Goal: Task Accomplishment & Management: Manage account settings

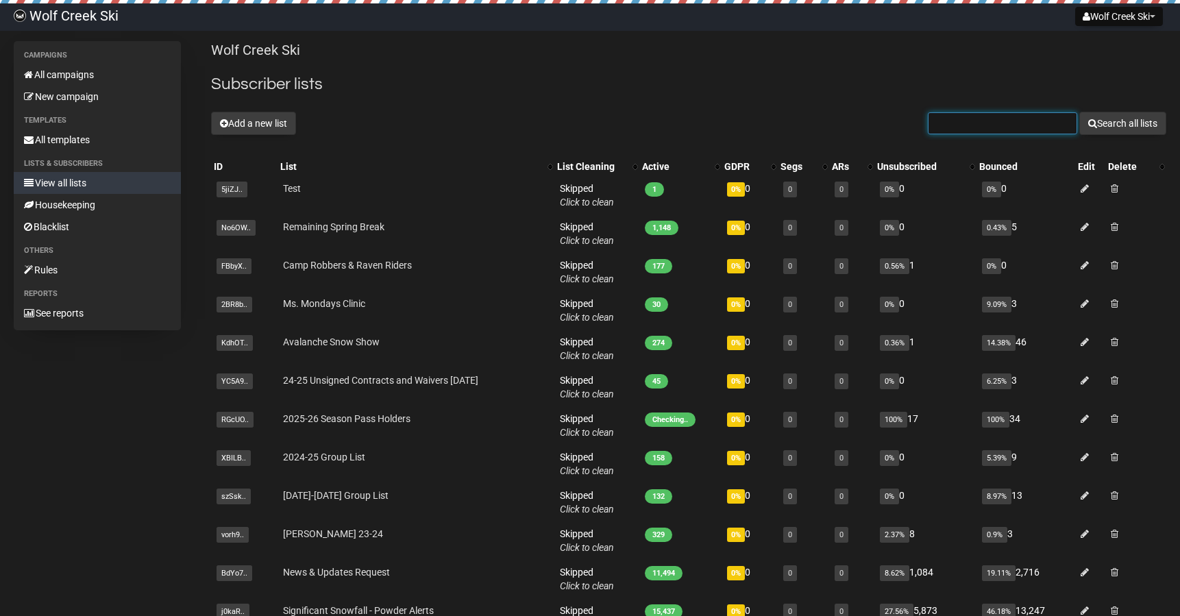
click at [987, 125] on input "text" at bounding box center [1002, 123] width 149 height 22
paste input "mailto:jdfarjardo@gmail.com"
drag, startPoint x: 959, startPoint y: 123, endPoint x: 920, endPoint y: 122, distance: 39.8
click at [920, 122] on div "Add a new list mailto:jdfarjardo@gmail.com Search all lists" at bounding box center [688, 123] width 955 height 23
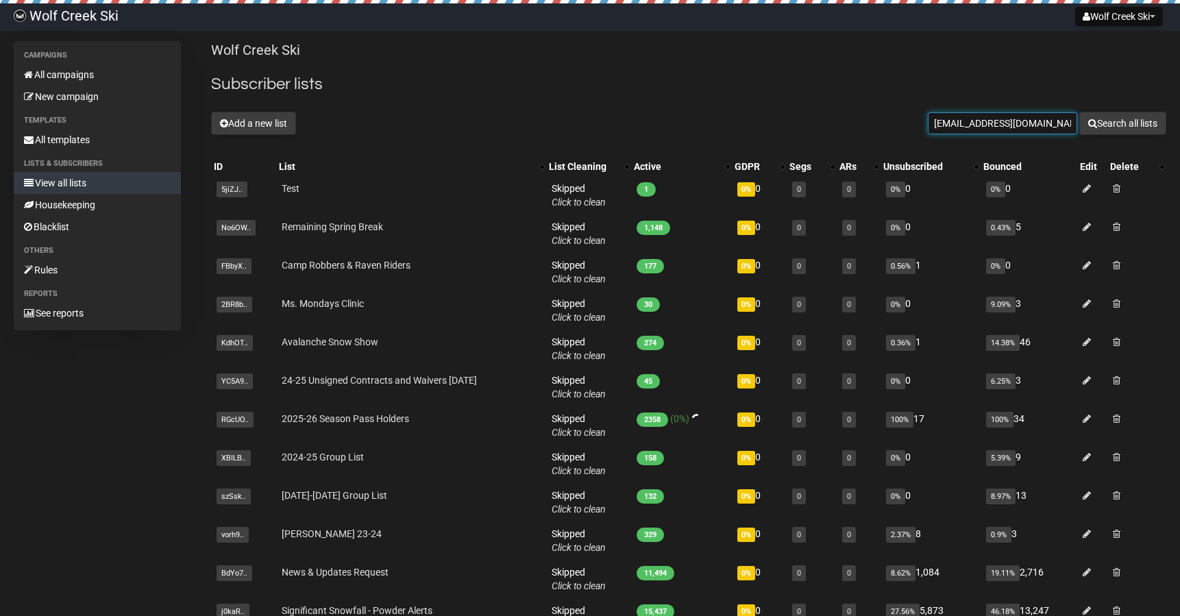
type input "jdfarjardo@gmail.com"
click at [1120, 123] on button "Search all lists" at bounding box center [1122, 123] width 87 height 23
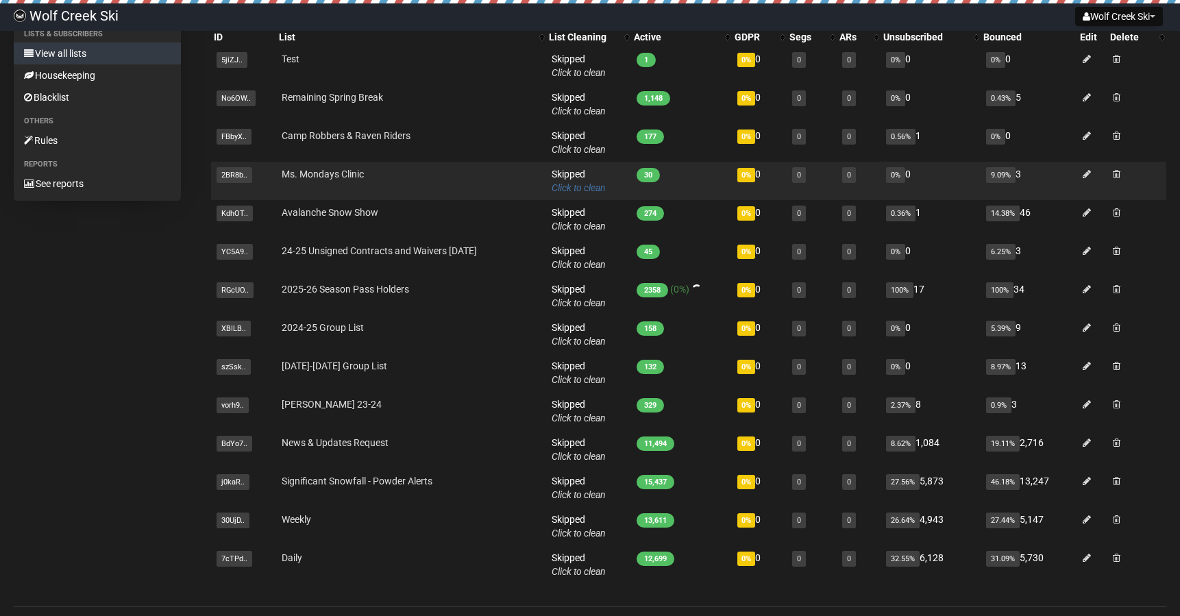
scroll to position [144, 0]
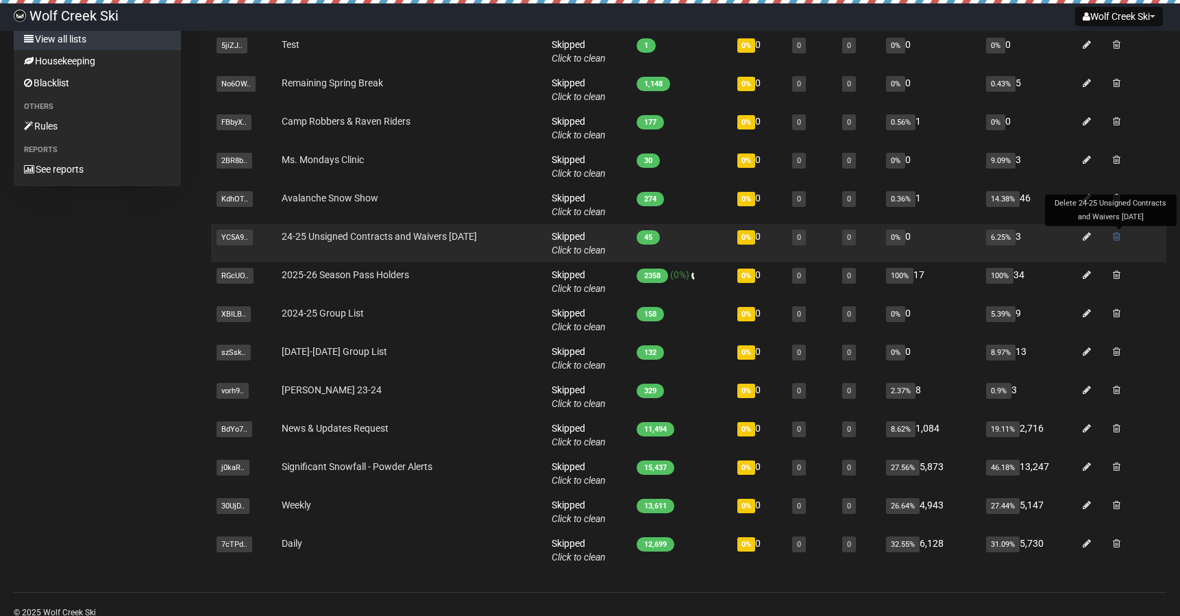
click at [1120, 238] on span at bounding box center [1117, 237] width 8 height 10
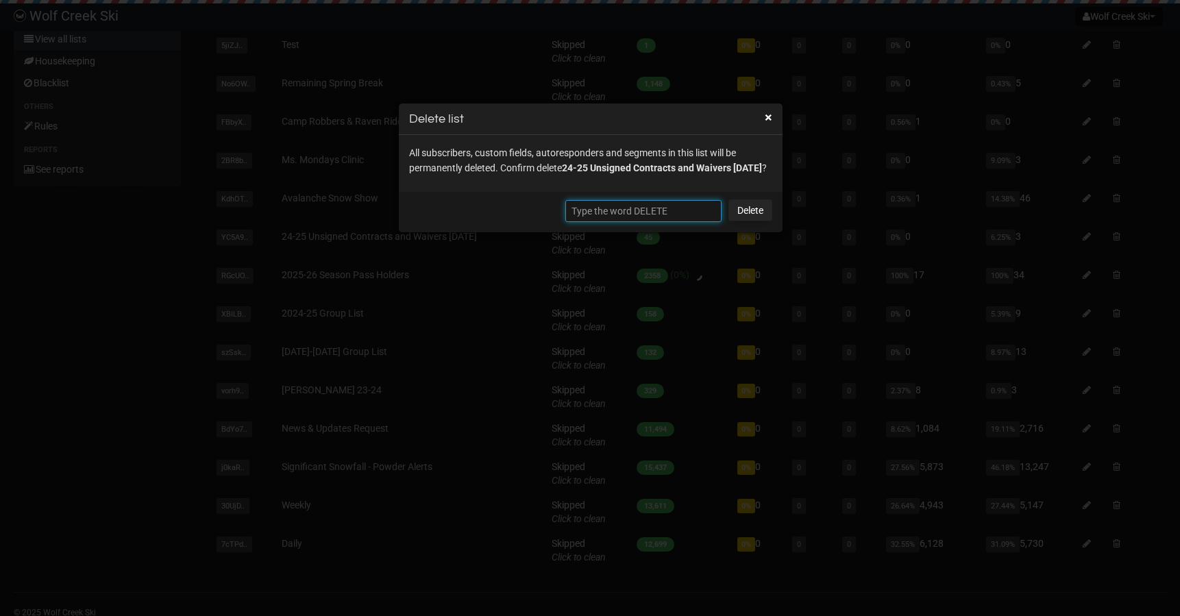
click at [697, 222] on input "text" at bounding box center [643, 211] width 156 height 22
type input "DELETE"
click at [763, 221] on link "Delete" at bounding box center [750, 210] width 44 height 22
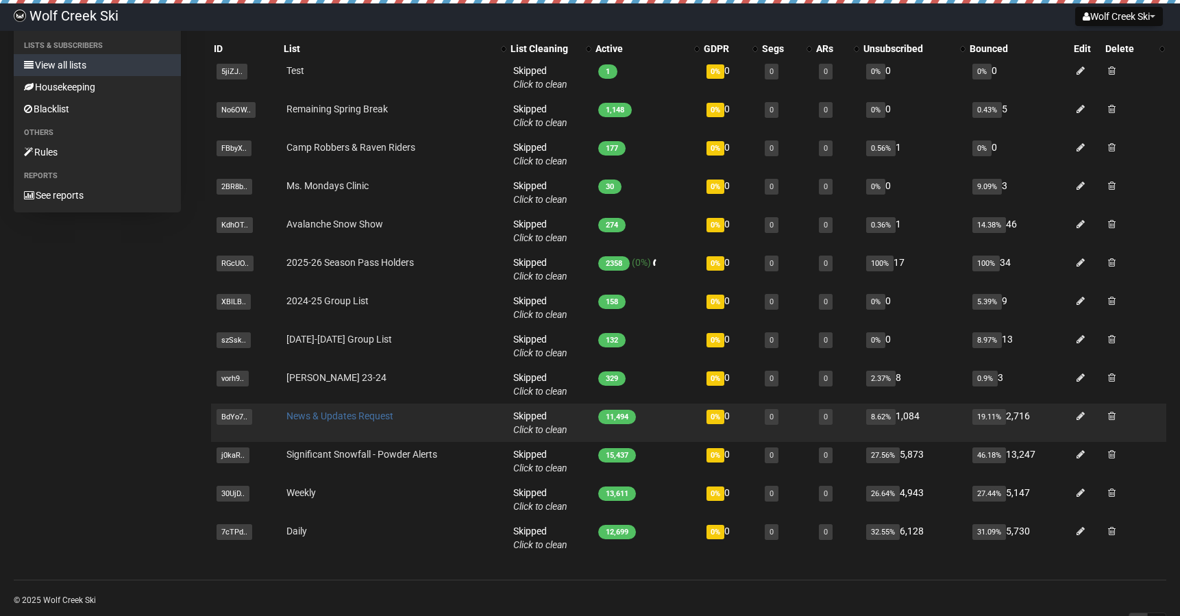
scroll to position [116, 0]
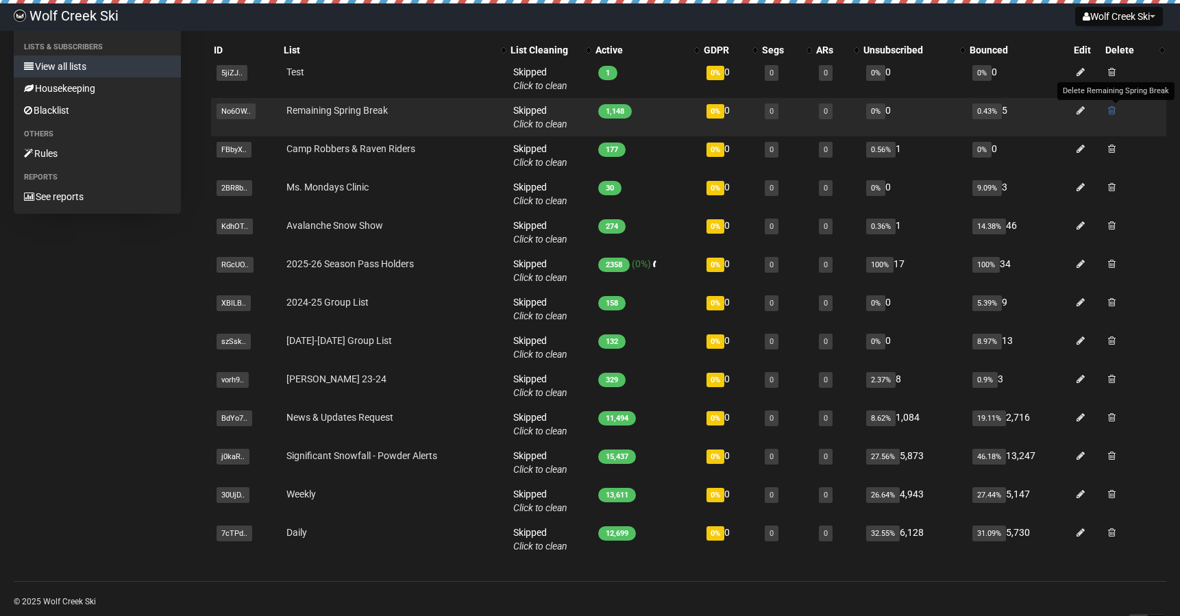
click at [1116, 111] on span at bounding box center [1112, 111] width 8 height 10
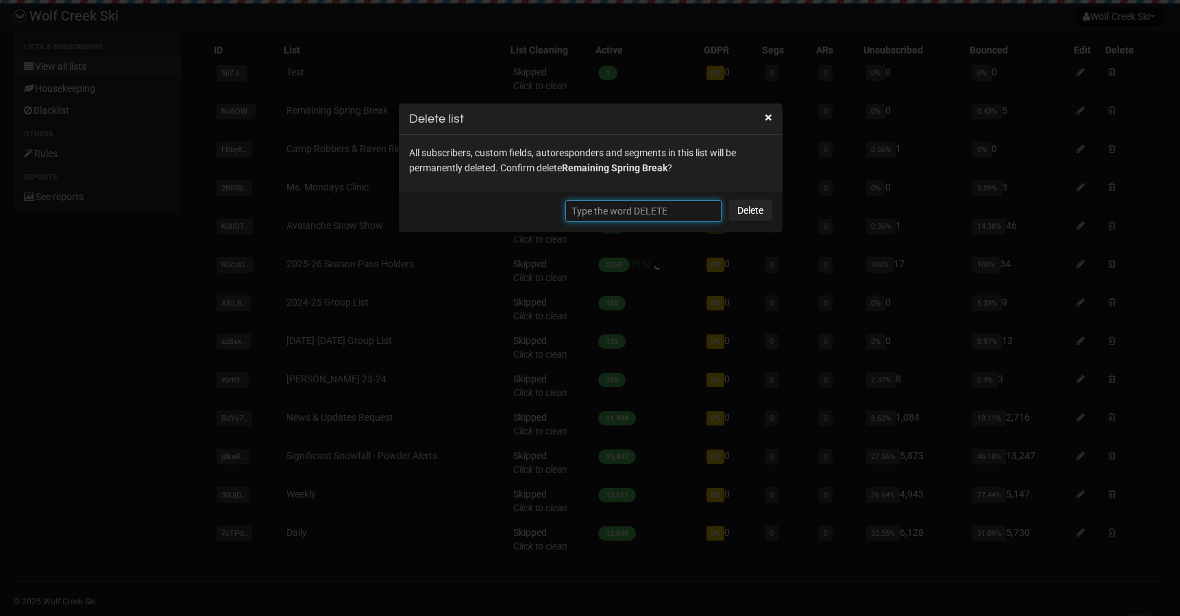
click at [674, 210] on input "text" at bounding box center [643, 211] width 156 height 22
type input "DELETE"
click at [742, 208] on link "Delete" at bounding box center [750, 210] width 44 height 22
click at [752, 214] on link "Delete" at bounding box center [750, 210] width 44 height 22
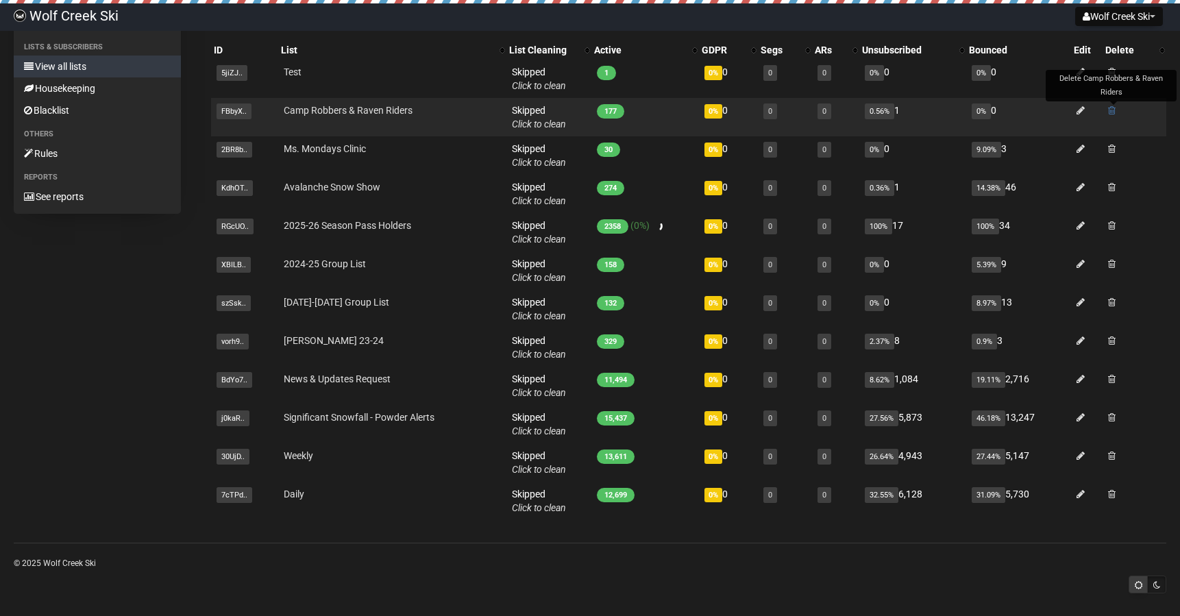
click at [1112, 111] on span at bounding box center [1112, 111] width 8 height 10
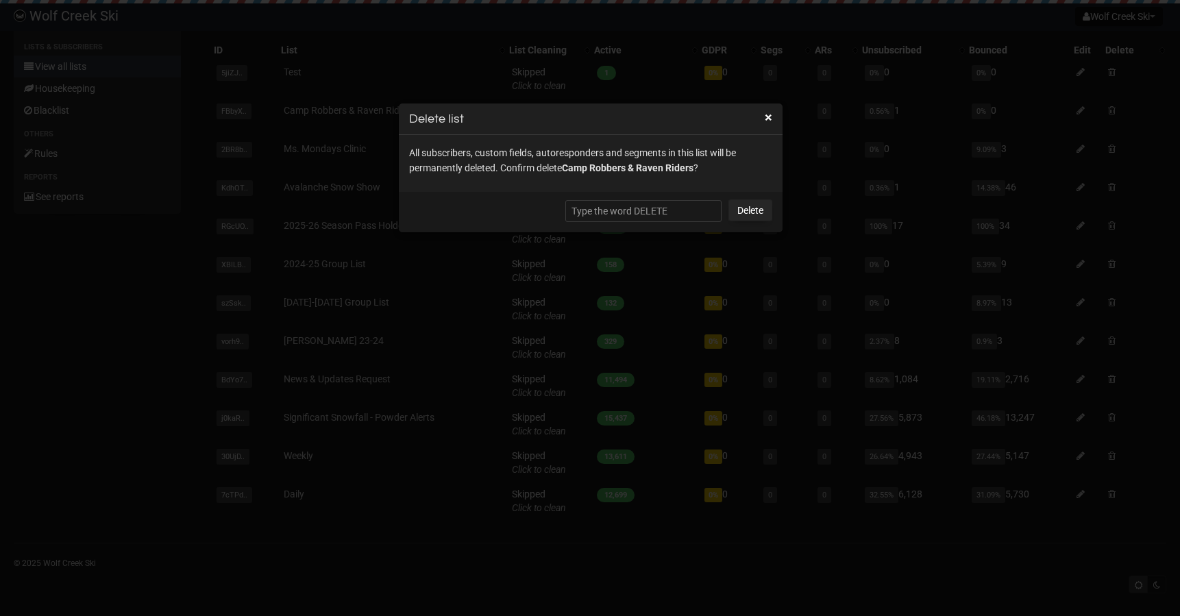
scroll to position [113, 0]
click at [661, 210] on input "text" at bounding box center [643, 211] width 156 height 22
type input "DELETE"
click at [754, 211] on link "Delete" at bounding box center [750, 210] width 44 height 22
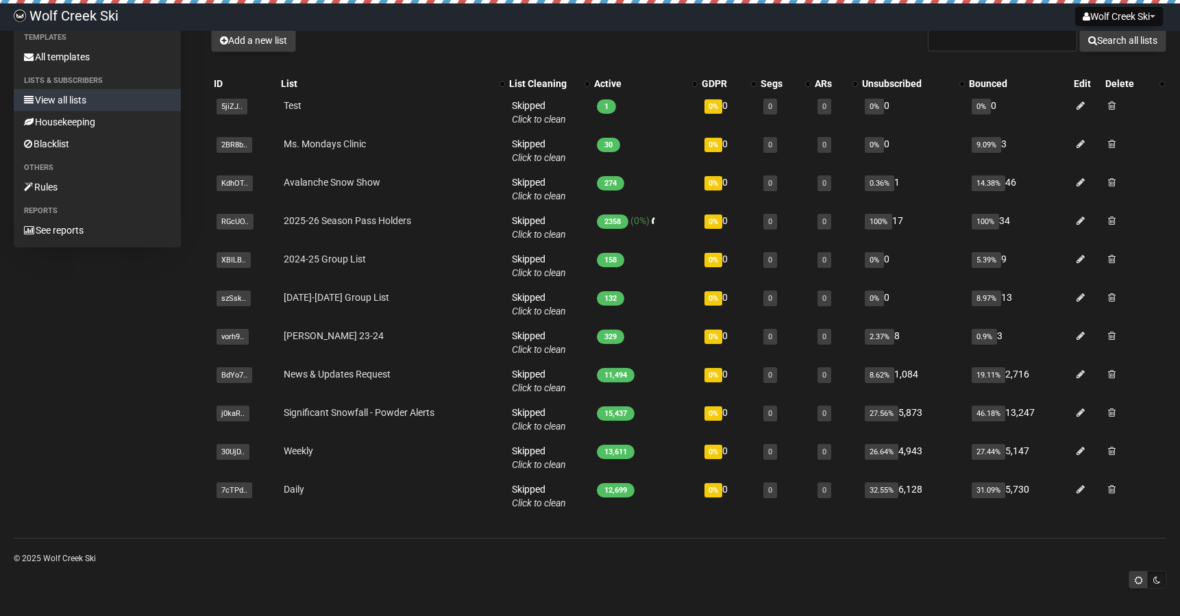
scroll to position [83, 0]
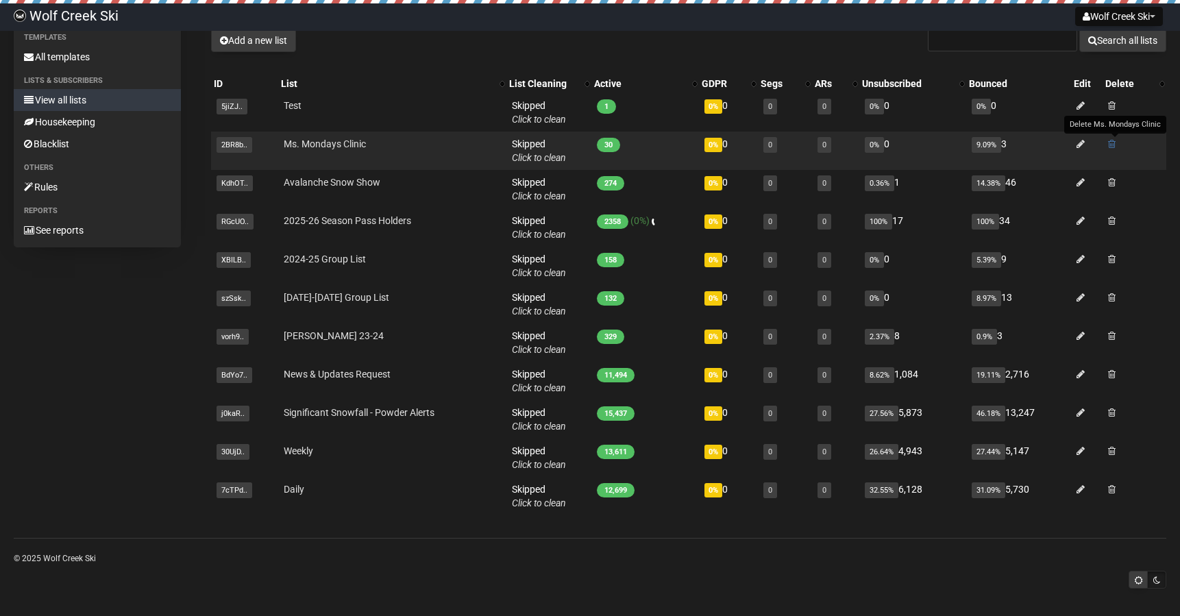
click at [1113, 143] on span at bounding box center [1112, 144] width 8 height 10
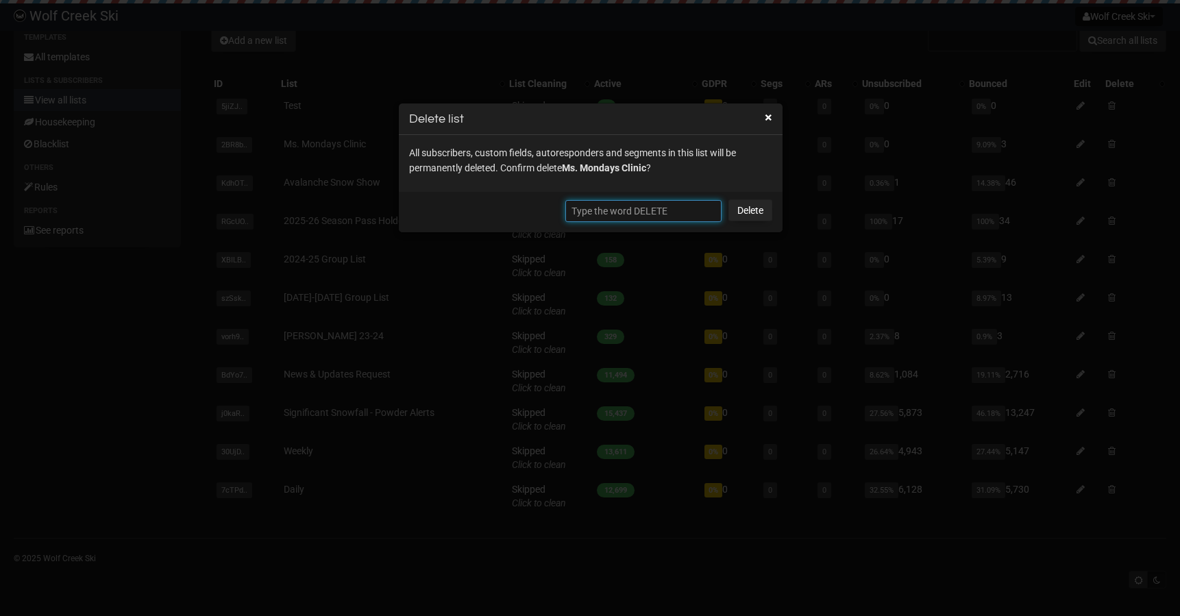
click at [628, 210] on input "text" at bounding box center [643, 211] width 156 height 22
type input "DELETE"
click at [753, 212] on link "Delete" at bounding box center [750, 210] width 44 height 22
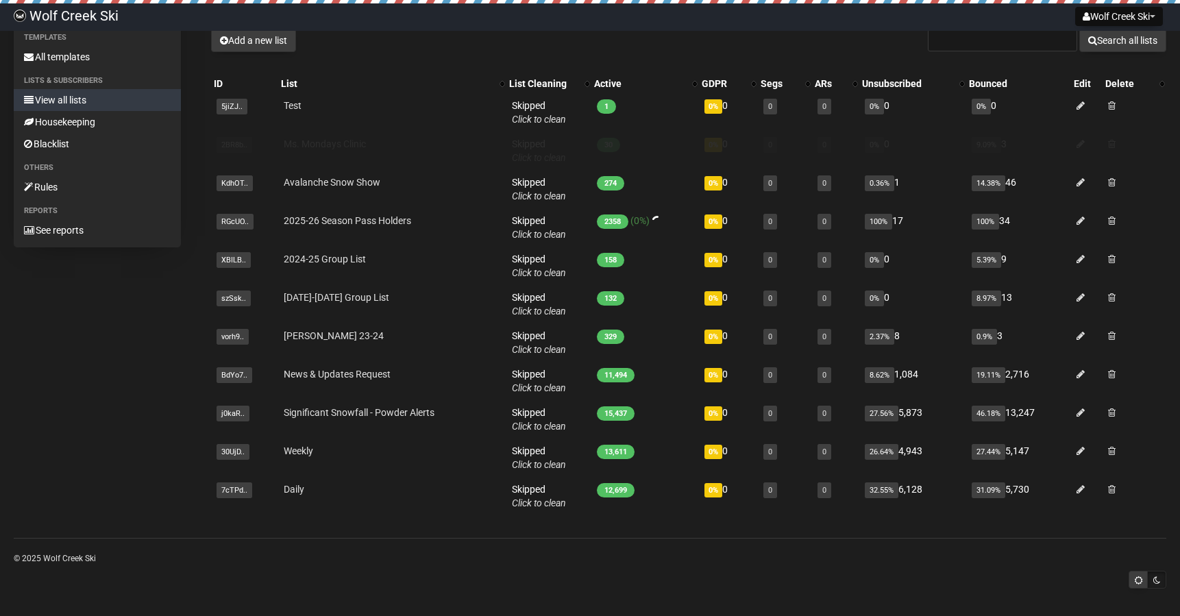
scroll to position [45, 0]
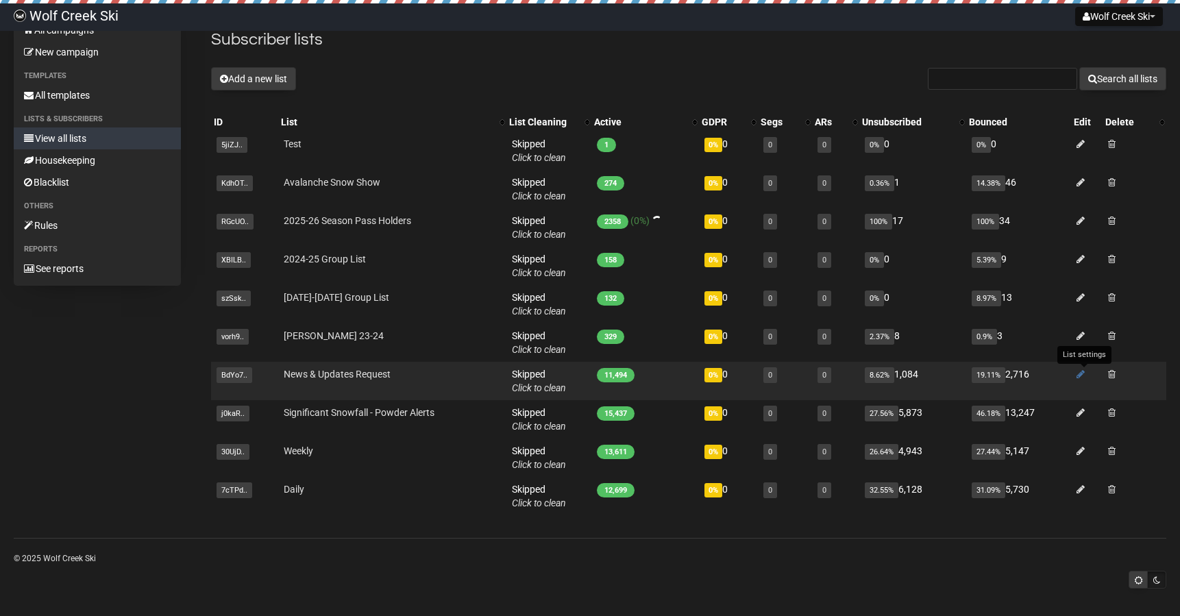
click at [1083, 375] on icon at bounding box center [1081, 374] width 8 height 10
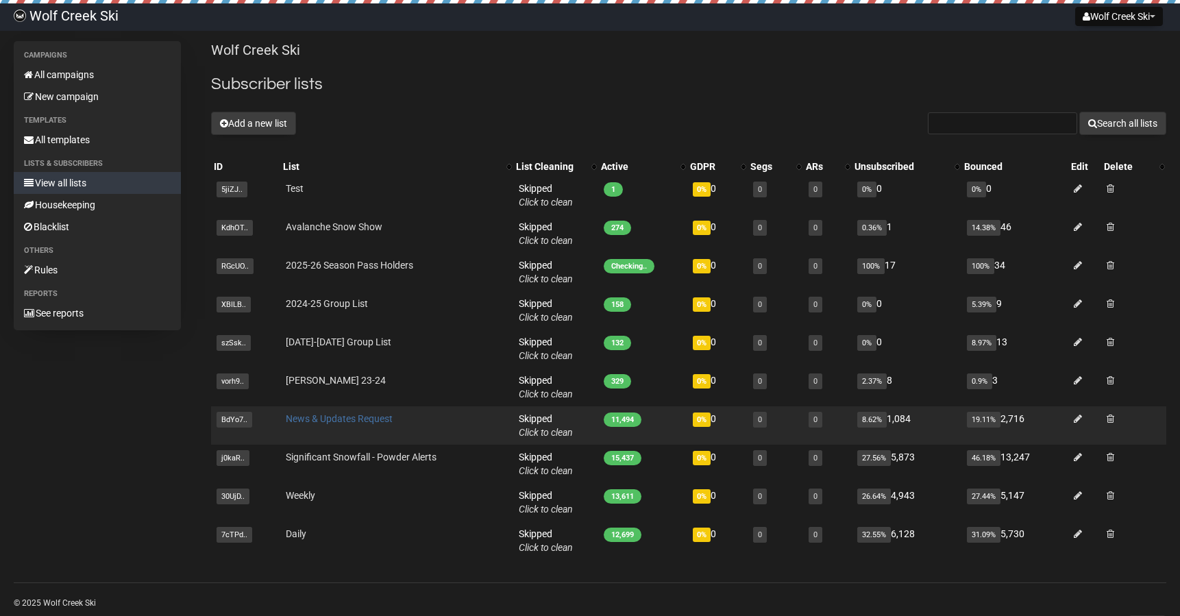
click at [345, 419] on link "News & Updates Request" at bounding box center [339, 418] width 107 height 11
